Goal: Find specific page/section: Find specific page/section

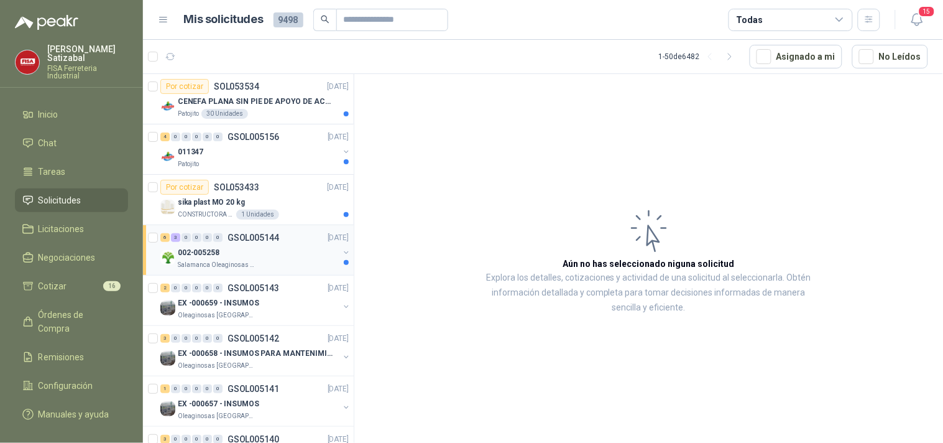
click at [265, 239] on p "GSOL005144" at bounding box center [254, 237] width 52 height 9
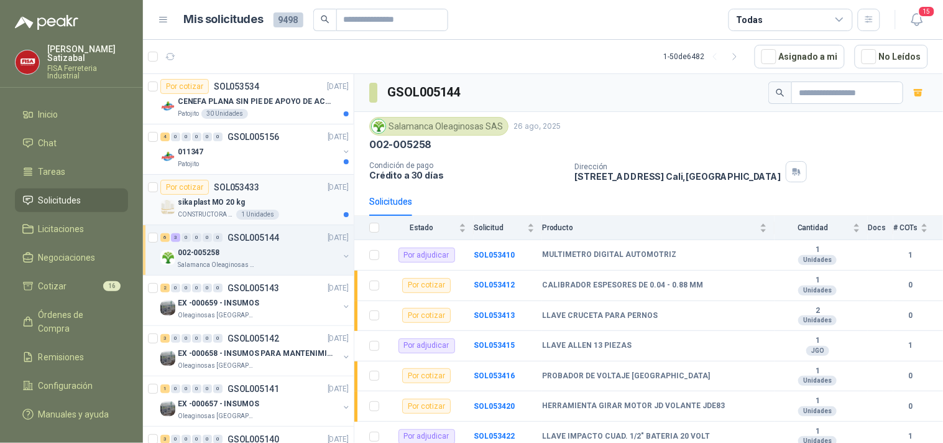
click at [328, 189] on p "[DATE]" at bounding box center [338, 188] width 21 height 12
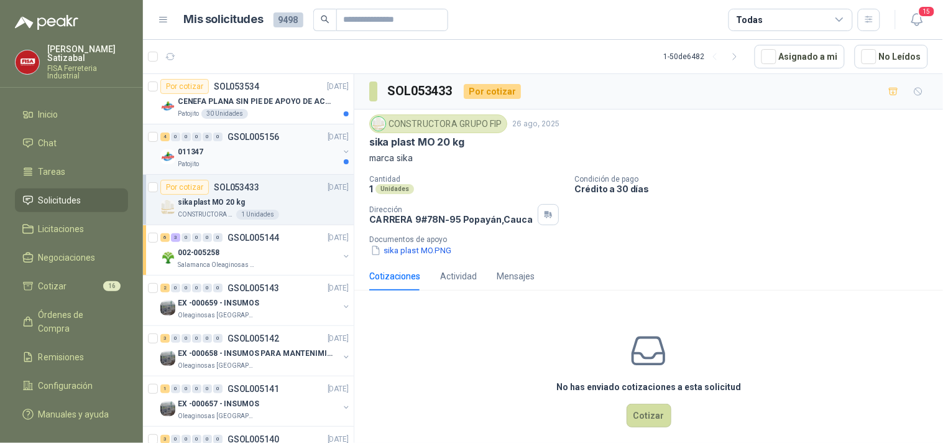
click at [287, 147] on div "011347" at bounding box center [258, 151] width 161 height 15
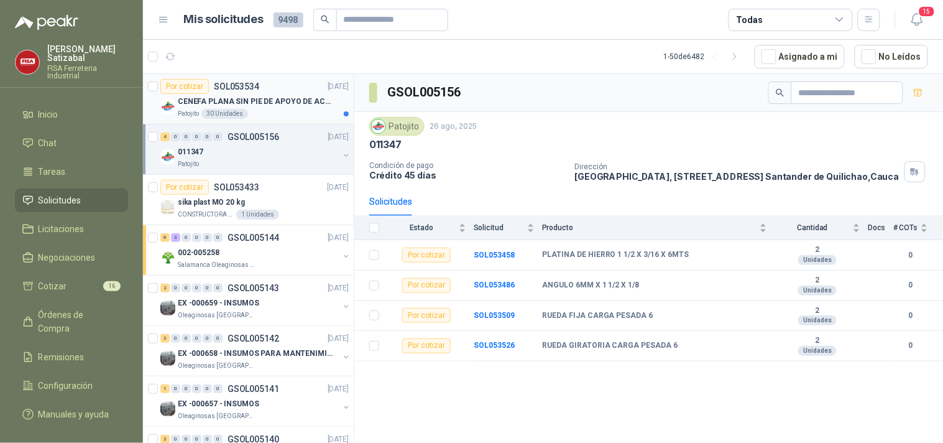
click at [283, 106] on p "CENEFA PLANA SIN PIE DE APOYO DE ACUERDO A LA IMAGEN ADJUNTA" at bounding box center [255, 102] width 155 height 12
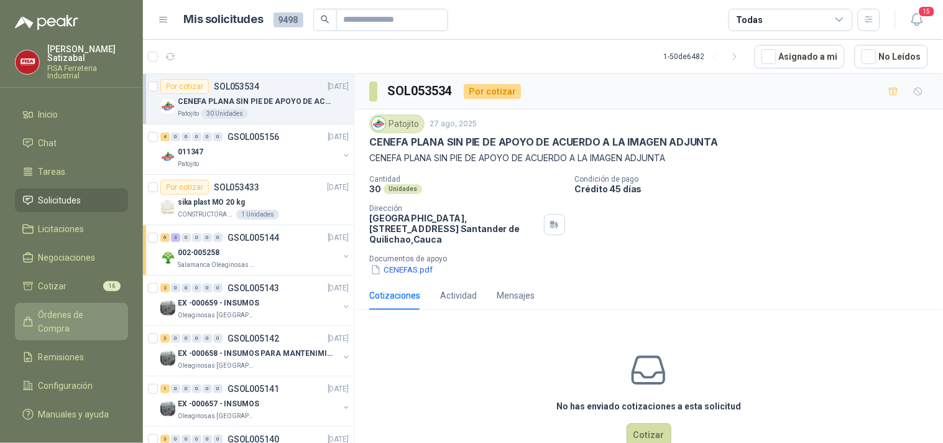
click at [76, 308] on span "Órdenes de Compra" at bounding box center [78, 321] width 78 height 27
